Goal: Task Accomplishment & Management: Complete application form

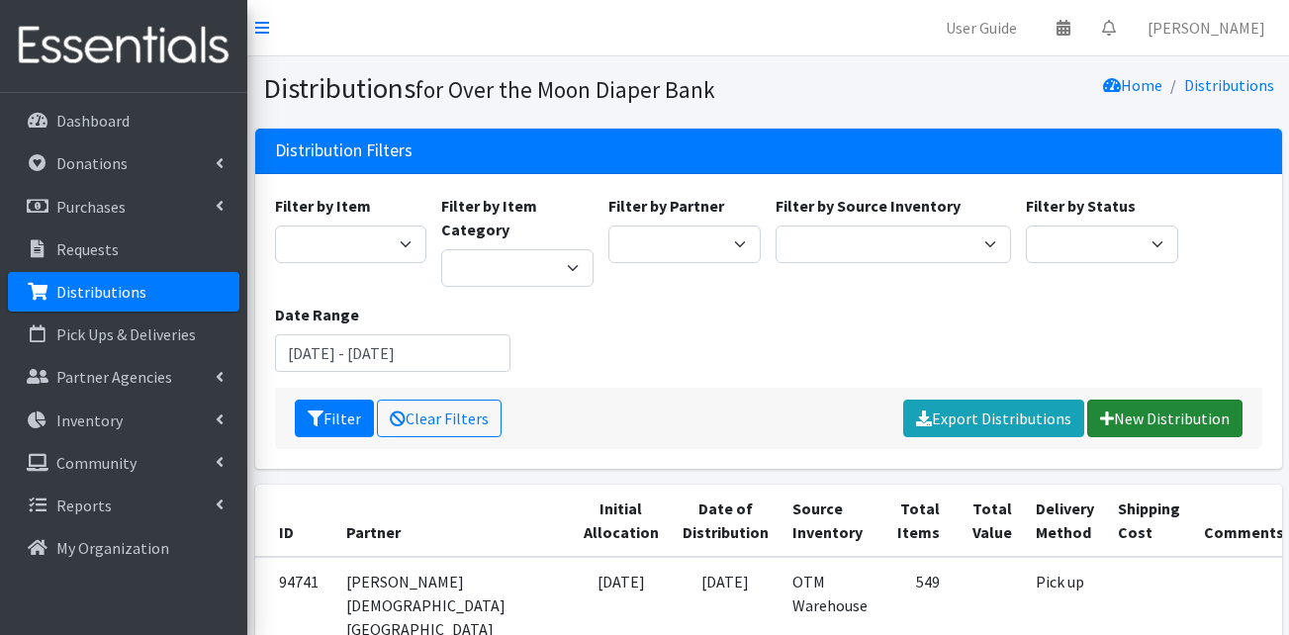
click at [1193, 414] on link "New Distribution" at bounding box center [1164, 419] width 155 height 38
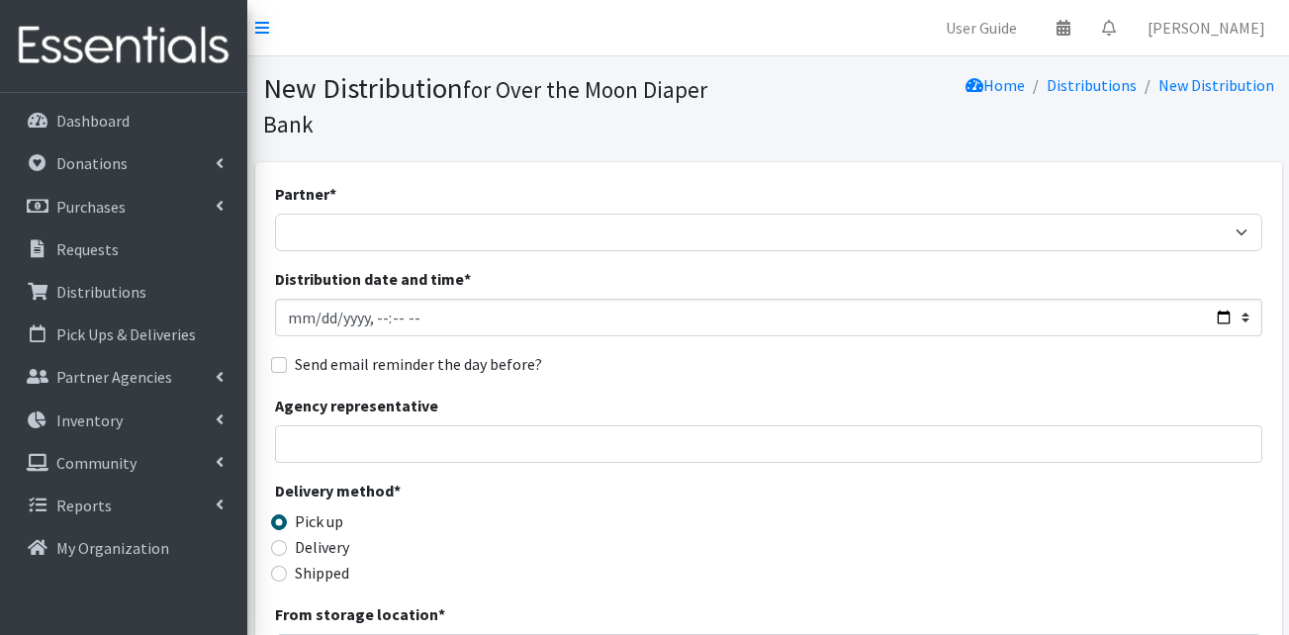
click at [463, 109] on section "New Distribution for Over the Moon Diaper Bank Home Distributions New Distribut…" at bounding box center [768, 109] width 1042 height 106
click at [181, 389] on link "Partner Agencies" at bounding box center [124, 377] width 232 height 40
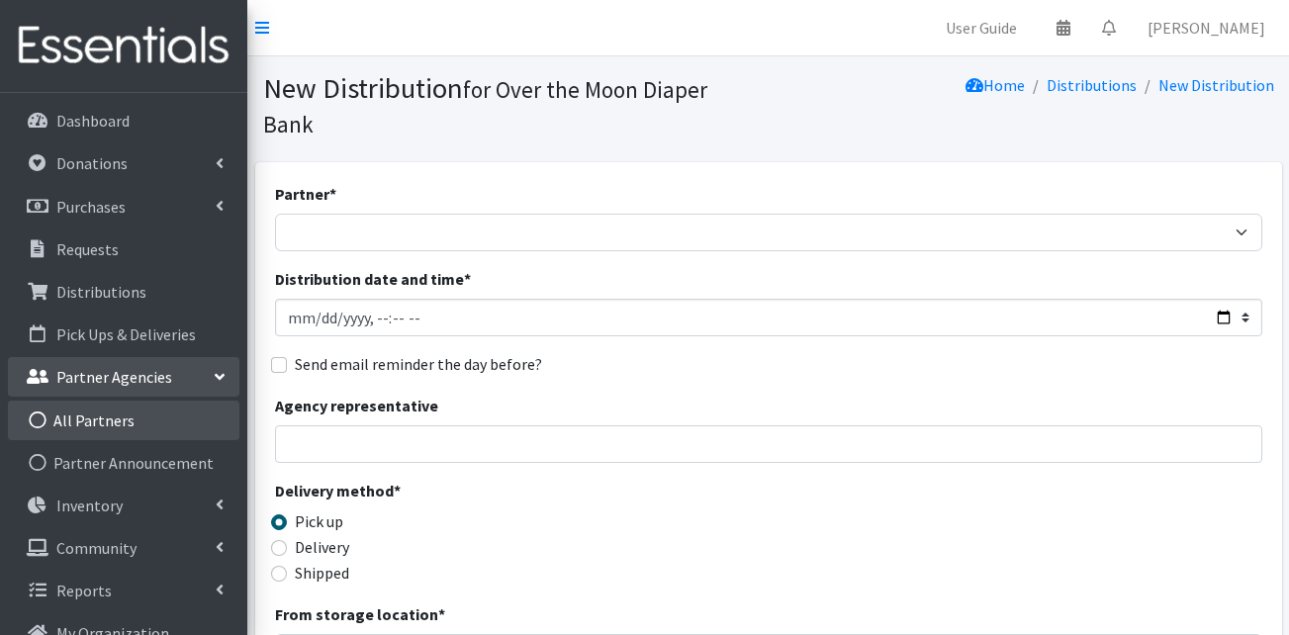
click at [168, 419] on link "All Partners" at bounding box center [124, 421] width 232 height 40
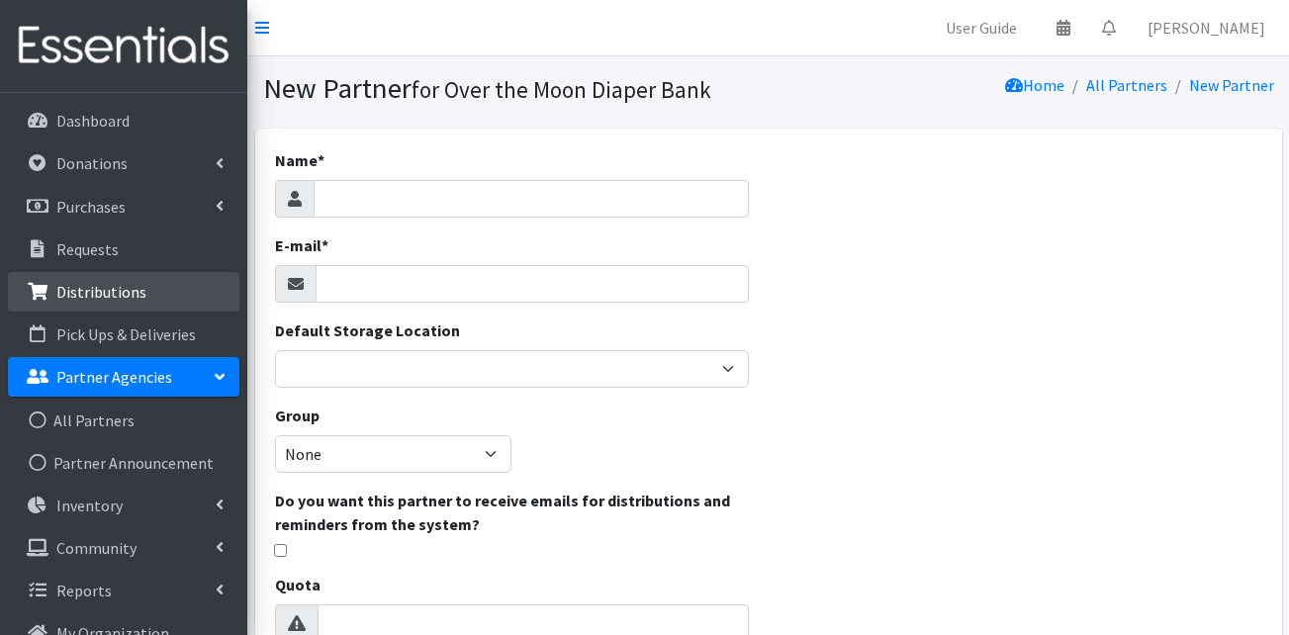
click at [104, 300] on p "Distributions" at bounding box center [101, 292] width 90 height 20
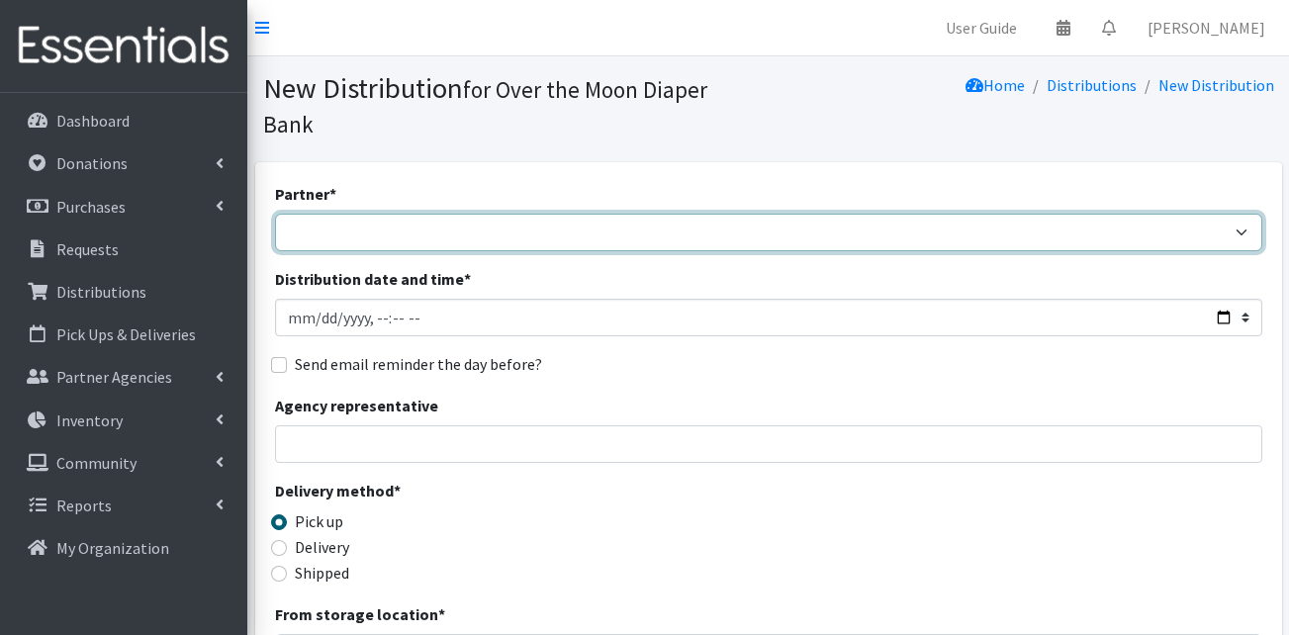
click at [436, 214] on select "AHJ Library System Amerigroup Back To School Event CCC [PERSON_NAME] Lighthouse…" at bounding box center [768, 233] width 987 height 38
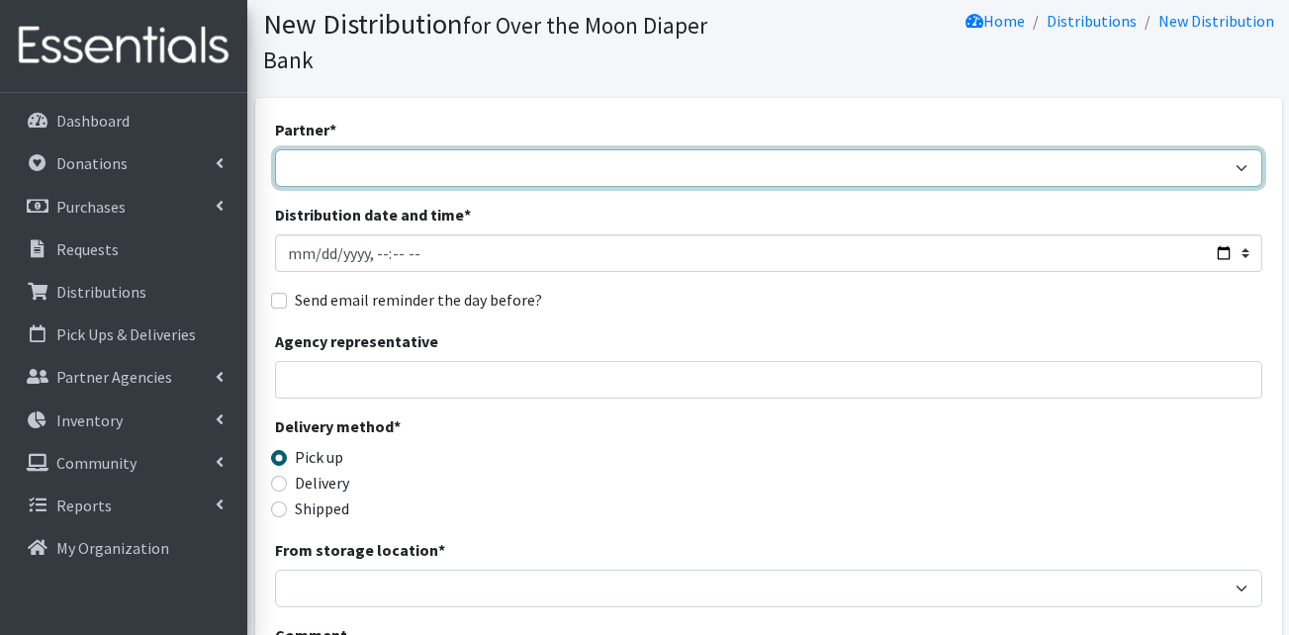
scroll to position [99, 0]
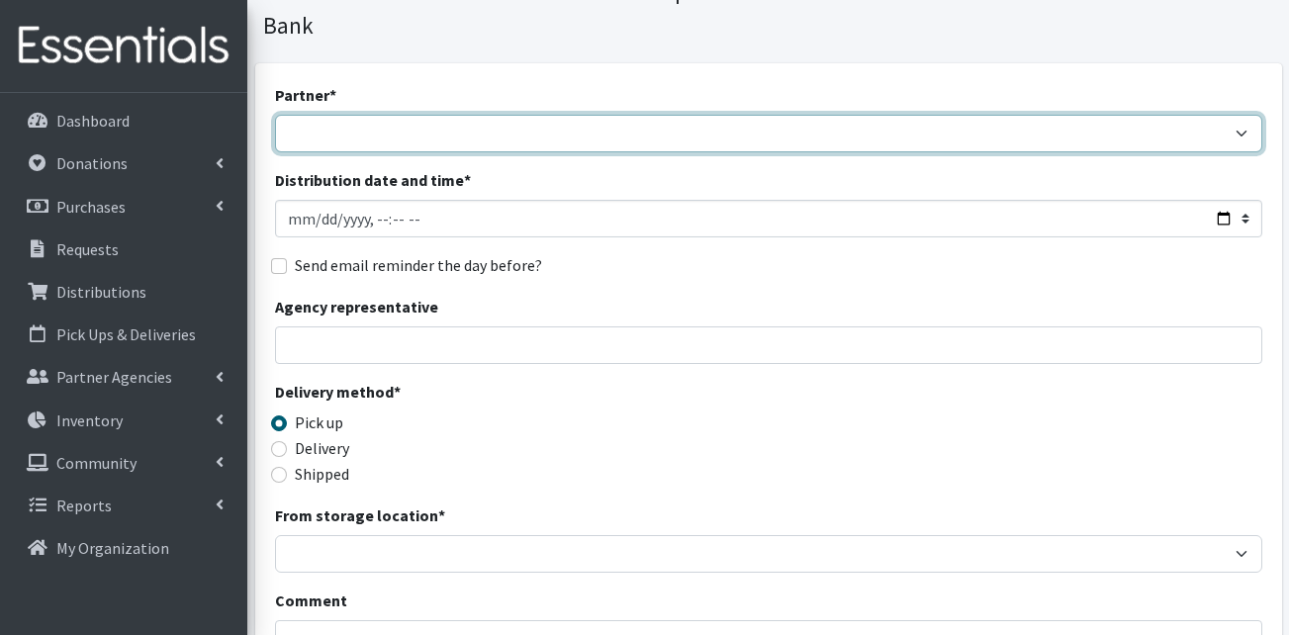
click at [444, 115] on select "AHJ Library System Amerigroup Back To School Event CCC Henderson Lighthouse CEM…" at bounding box center [768, 134] width 987 height 38
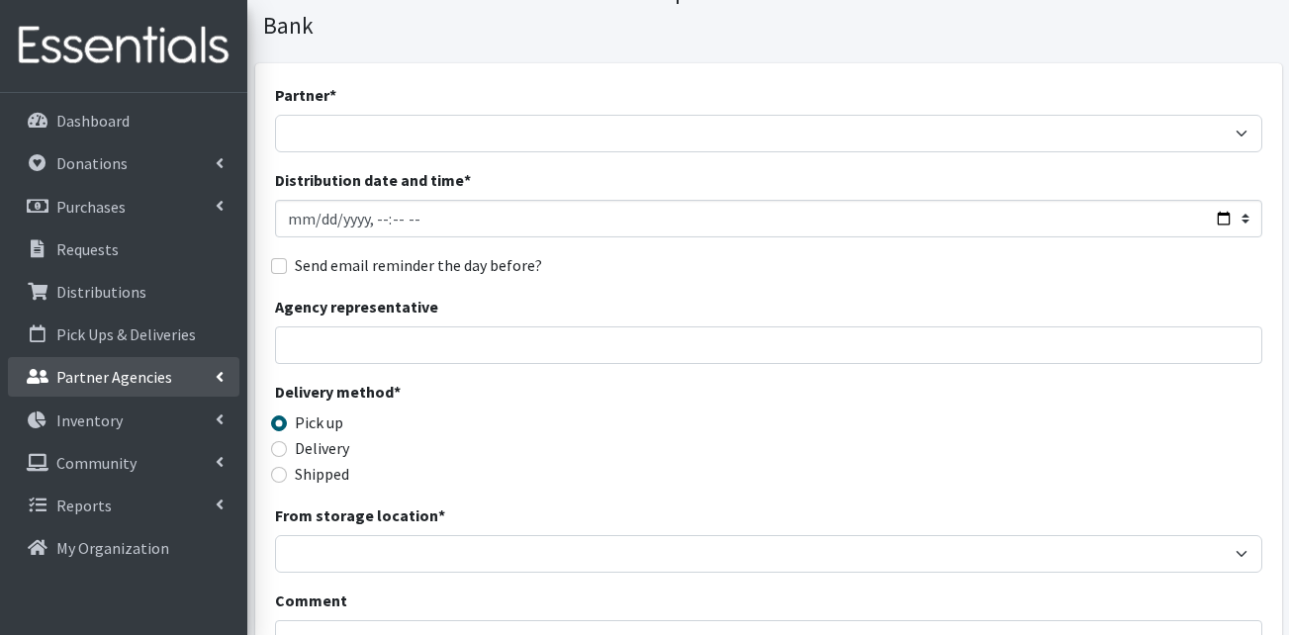
click at [117, 373] on p "Partner Agencies" at bounding box center [114, 377] width 116 height 20
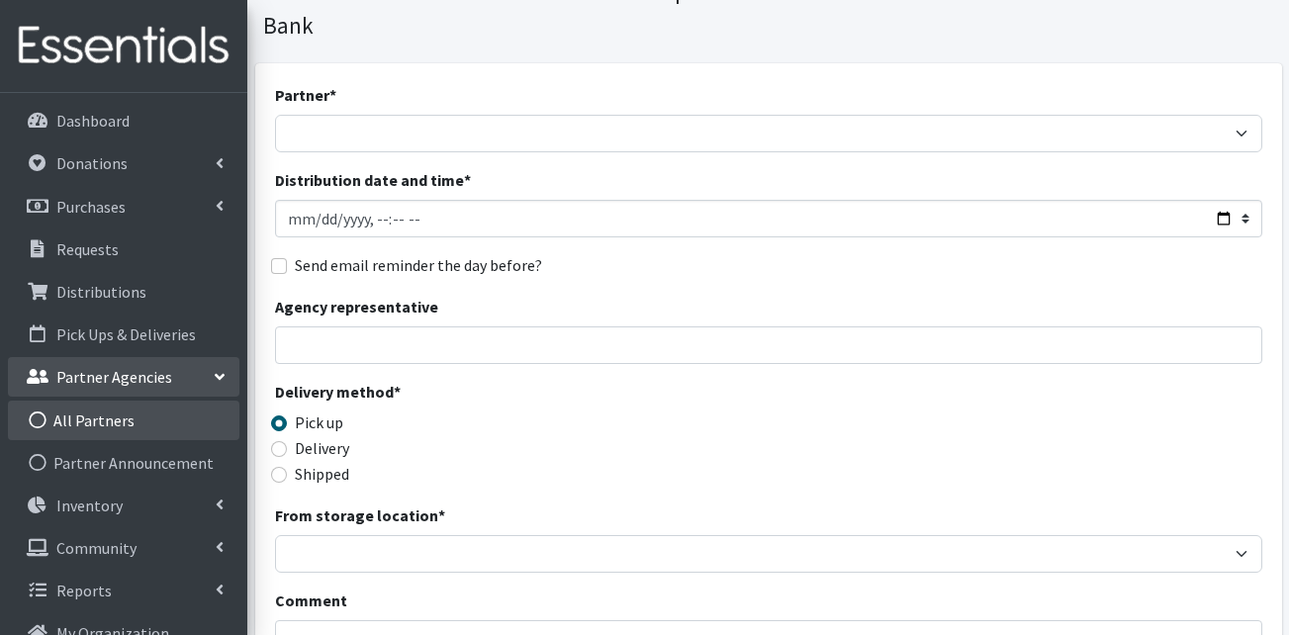
click at [134, 422] on link "All Partners" at bounding box center [124, 421] width 232 height 40
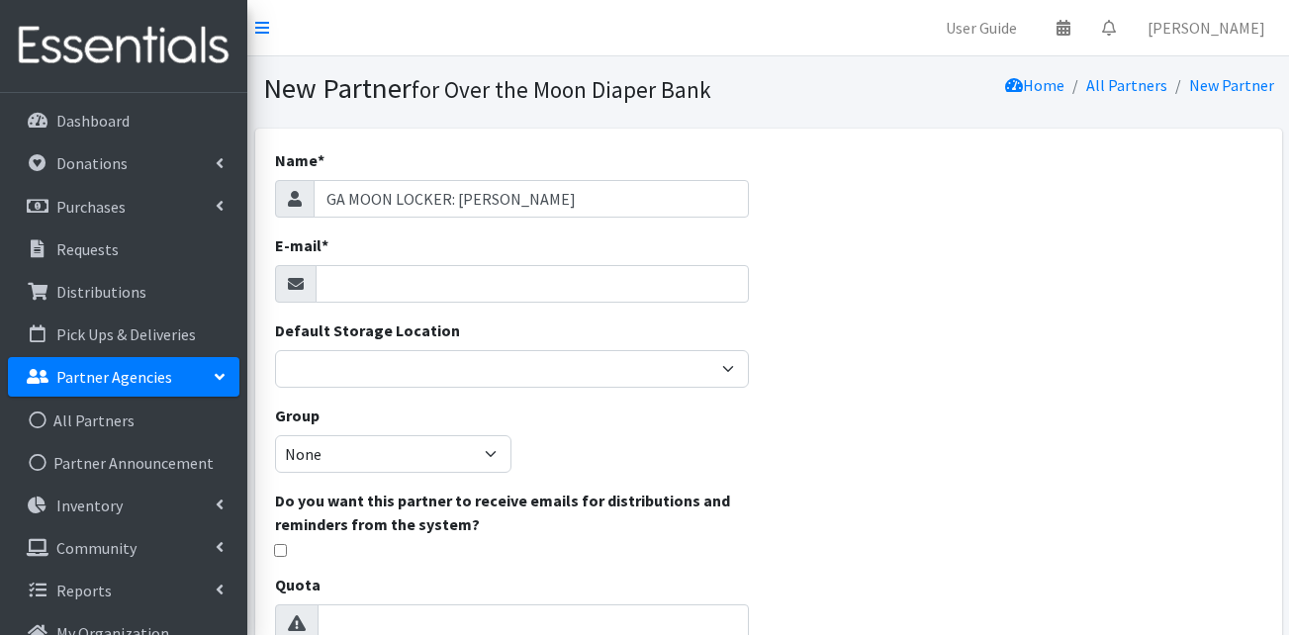
type input "GA MOON LOCKER: CLAXTON"
click at [400, 289] on input "E-mail *" at bounding box center [532, 284] width 433 height 38
type input "U"
click at [494, 282] on input "UNKNOWN12" at bounding box center [532, 284] width 433 height 38
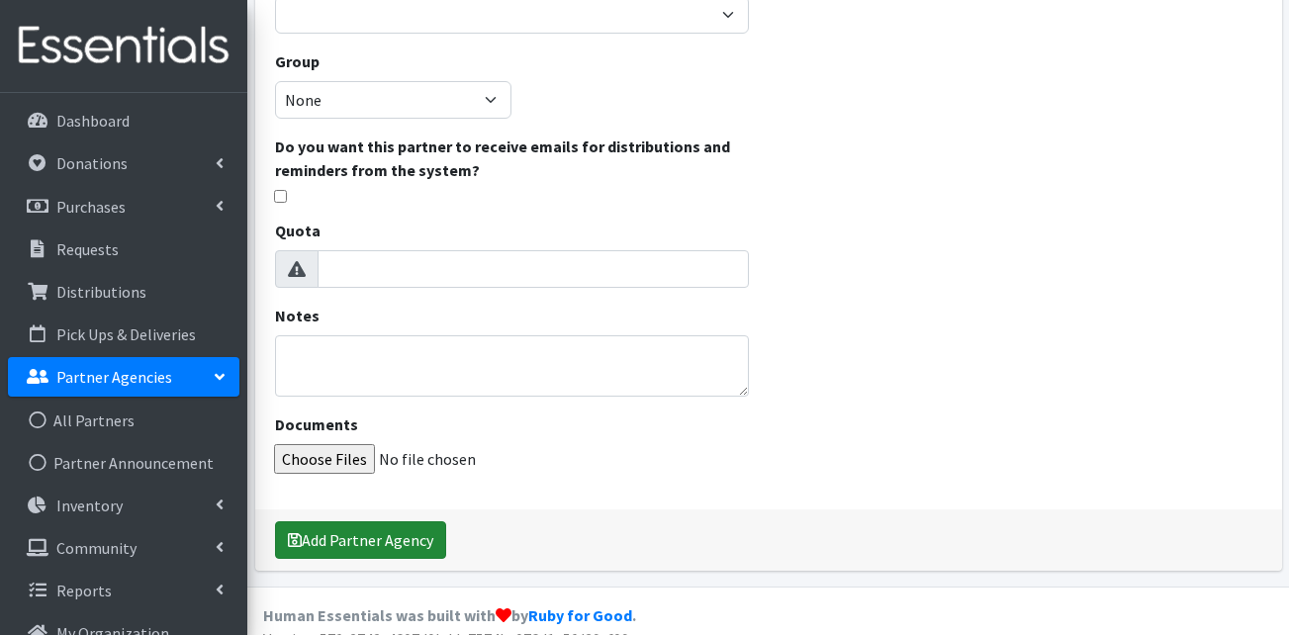
scroll to position [380, 0]
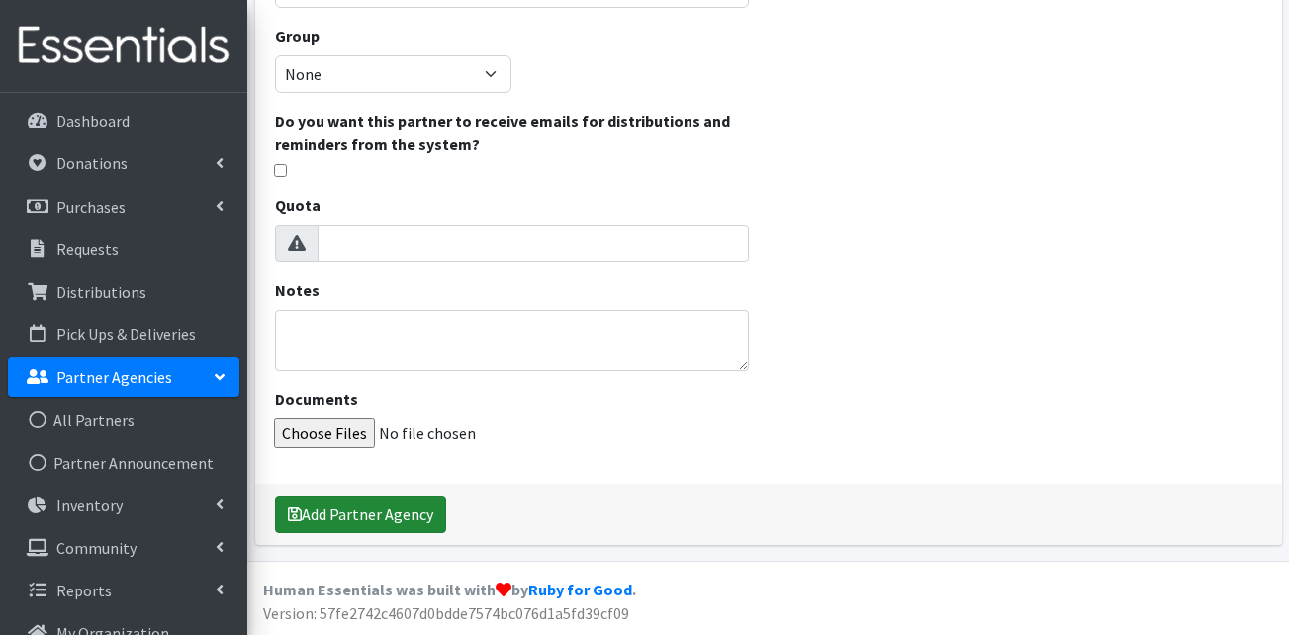
type input "UNKNOWN12@GMAIL.COM"
click at [370, 517] on button "Add Partner Agency" at bounding box center [360, 515] width 171 height 38
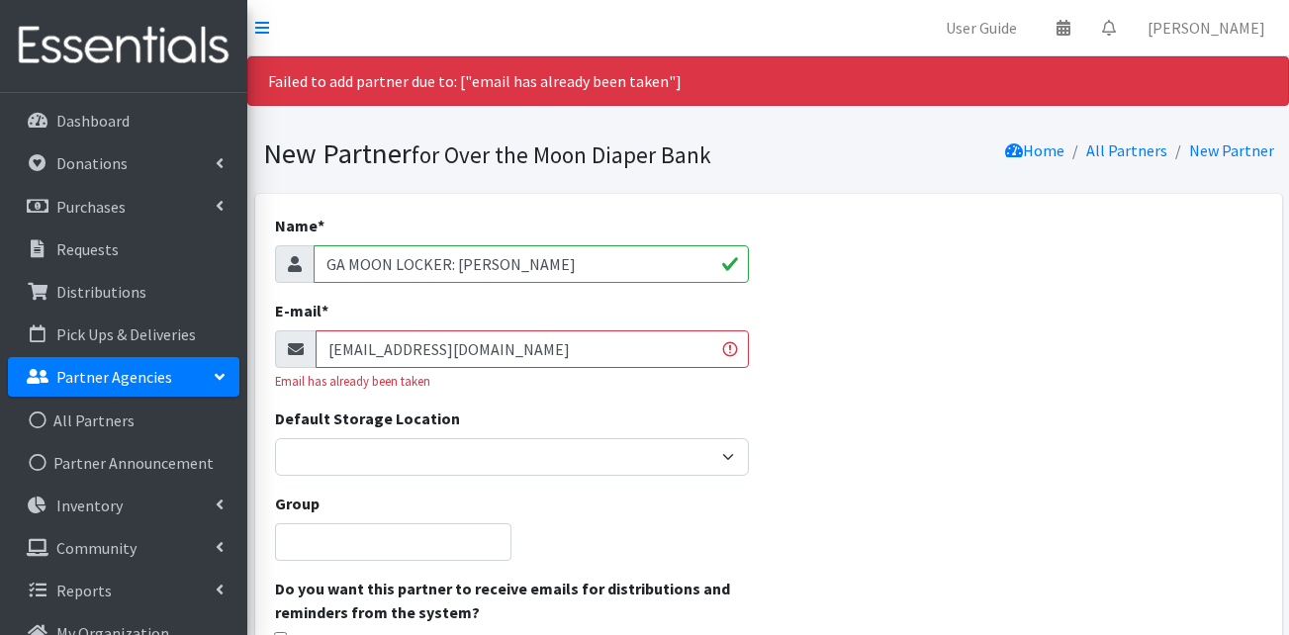
click at [420, 349] on input "[EMAIL_ADDRESS][DOMAIN_NAME]" at bounding box center [532, 349] width 433 height 38
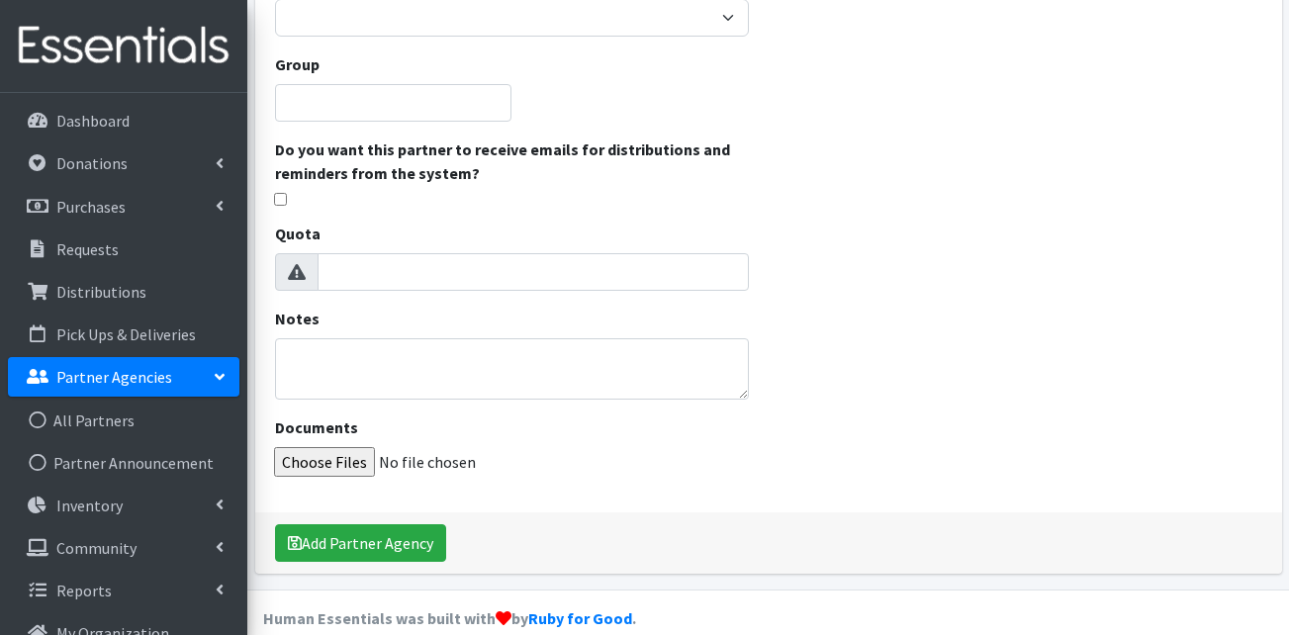
scroll to position [468, 0]
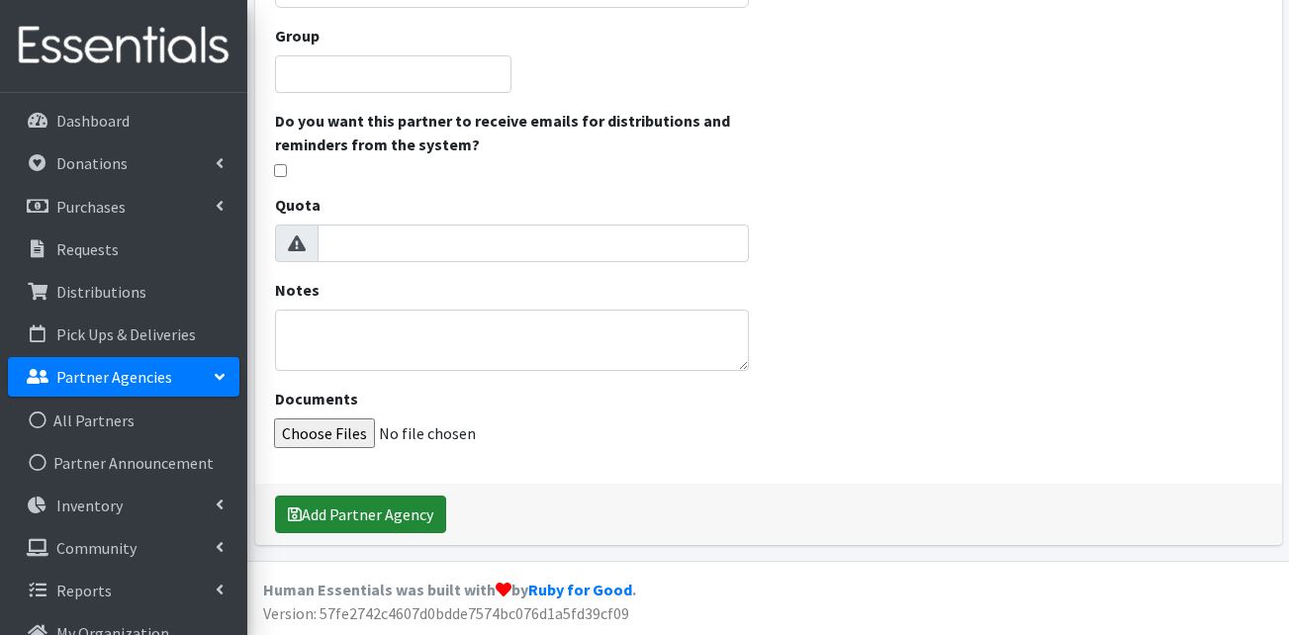
type input "[EMAIL_ADDRESS][DOMAIN_NAME]"
click at [377, 504] on button "Add Partner Agency" at bounding box center [360, 515] width 171 height 38
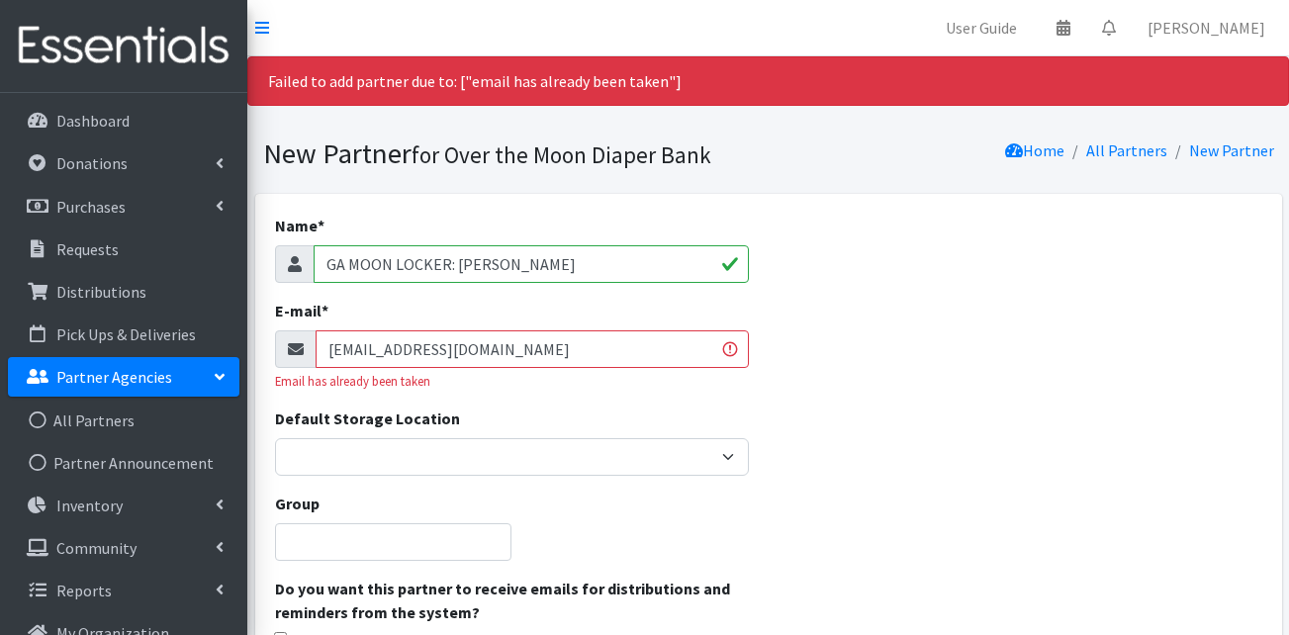
click at [420, 352] on input "UNKNOWN123@GMAIL.COM" at bounding box center [532, 349] width 433 height 38
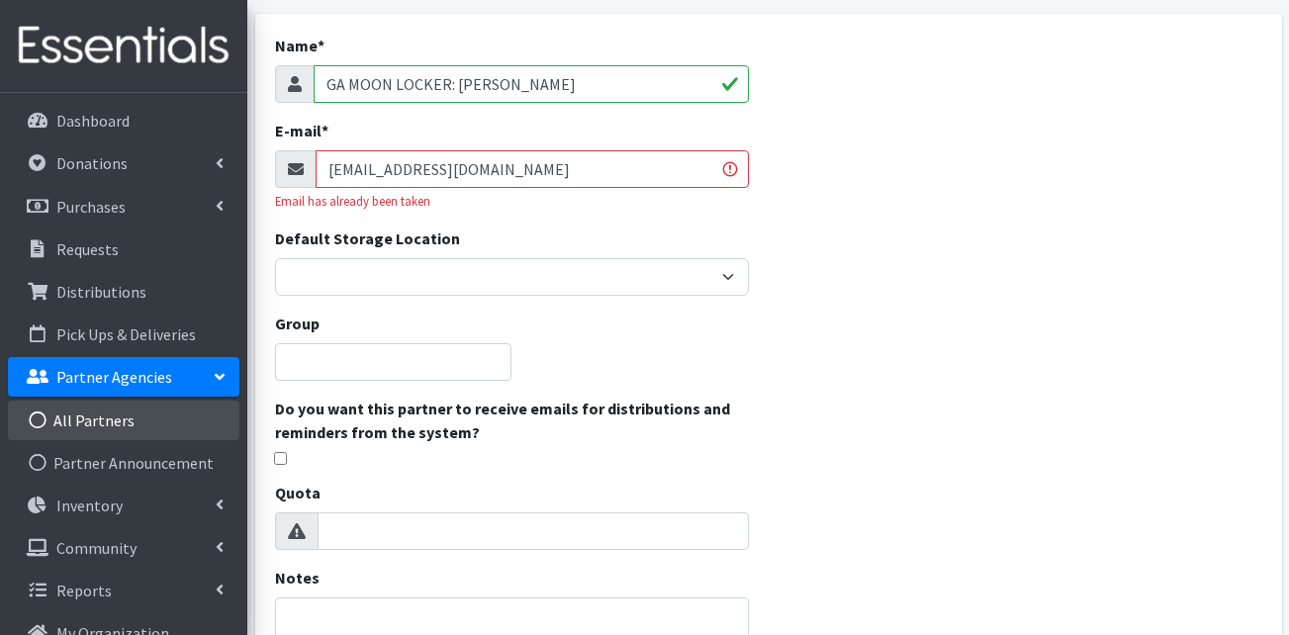
scroll to position [468, 0]
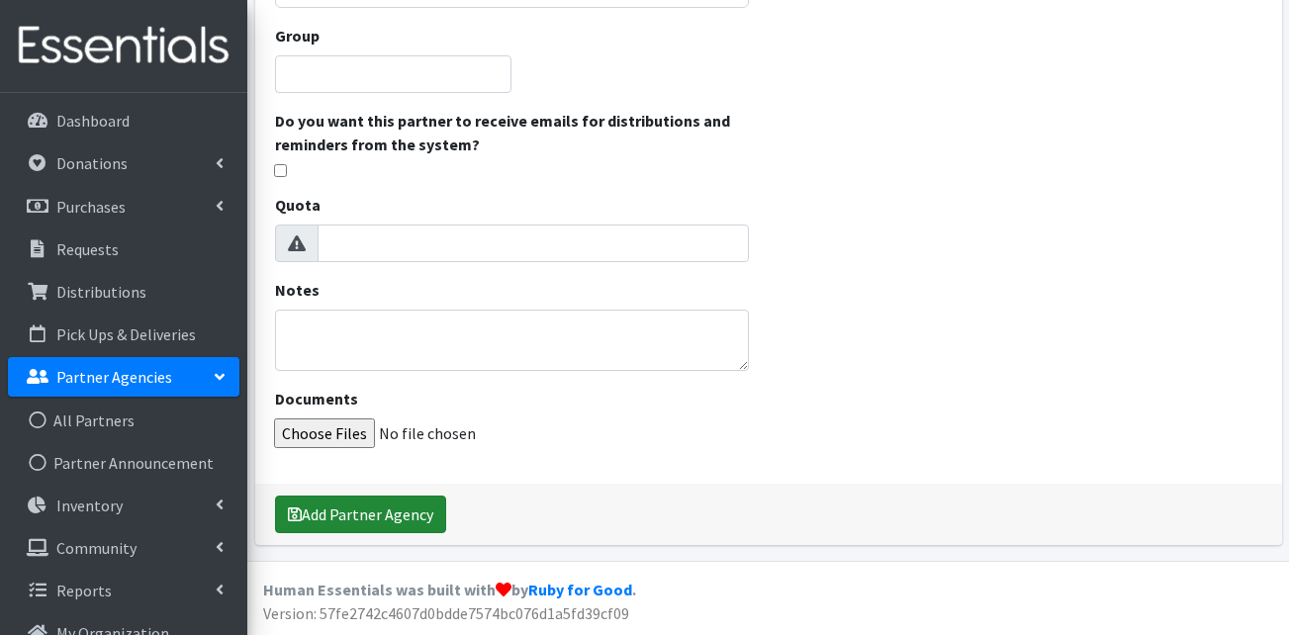
type input "UNKNOWN133@GMAIL.COM"
click at [345, 503] on button "Add Partner Agency" at bounding box center [360, 515] width 171 height 38
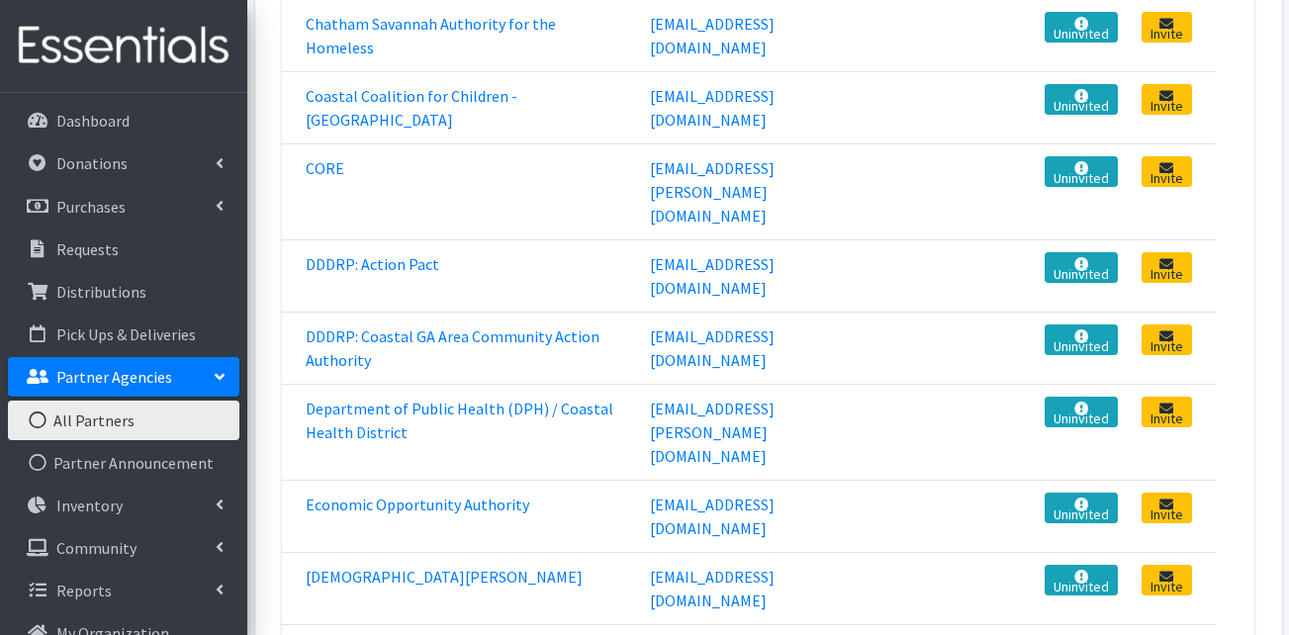
scroll to position [396, 0]
